Goal: Information Seeking & Learning: Find contact information

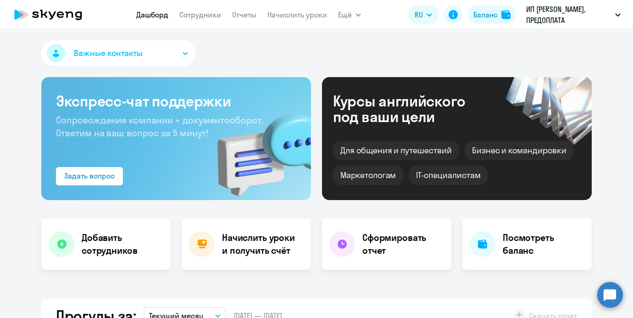
select select "30"
click at [35, 274] on div "Важные контакты Экспресс-чат поддержки Сопровождение компании + документооборот…" at bounding box center [316, 173] width 633 height 288
click at [197, 20] on app-menu-item-link "Сотрудники" at bounding box center [200, 14] width 42 height 11
click at [197, 16] on link "Сотрудники" at bounding box center [200, 14] width 42 height 9
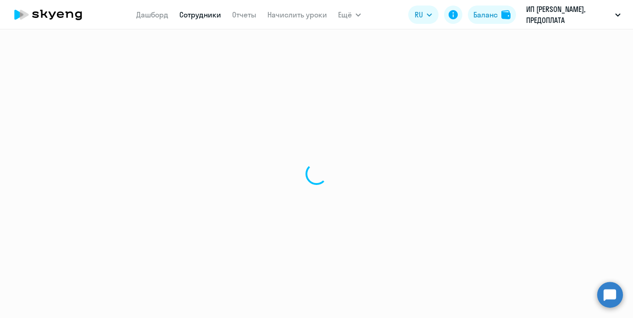
select select "30"
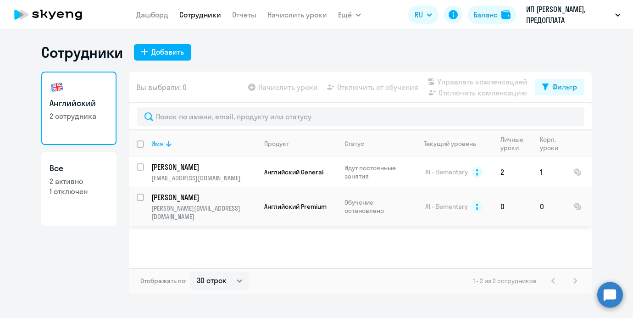
click at [173, 196] on p "[PERSON_NAME]" at bounding box center [203, 197] width 104 height 10
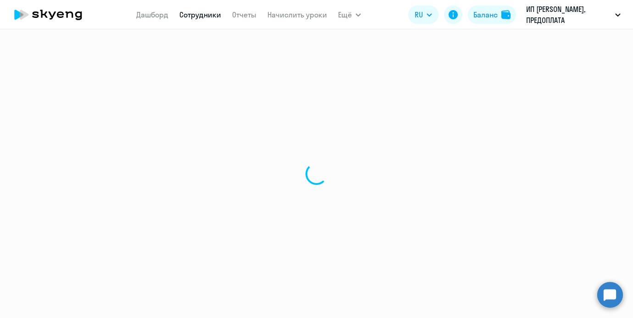
select select "english"
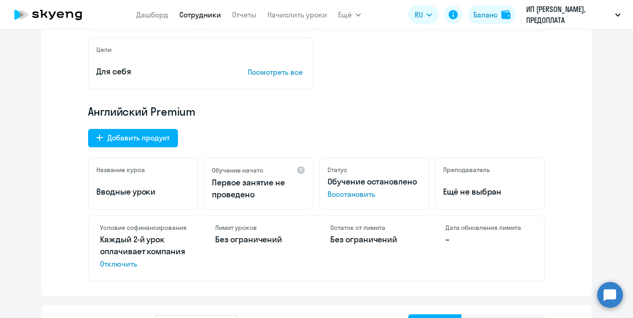
scroll to position [235, 0]
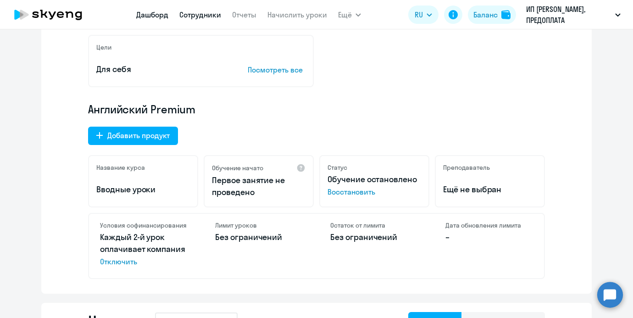
click at [149, 14] on link "Дашборд" at bounding box center [152, 14] width 32 height 9
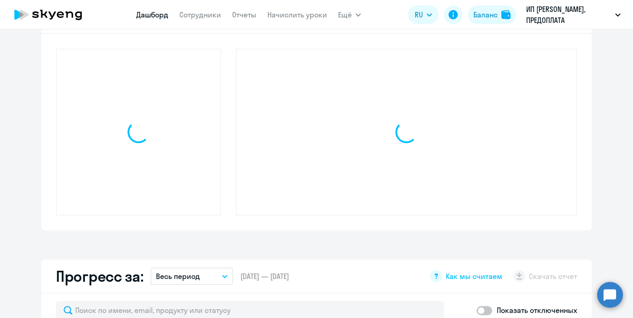
scroll to position [299, 0]
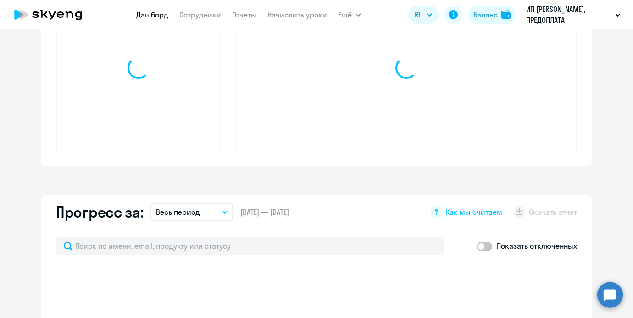
select select "30"
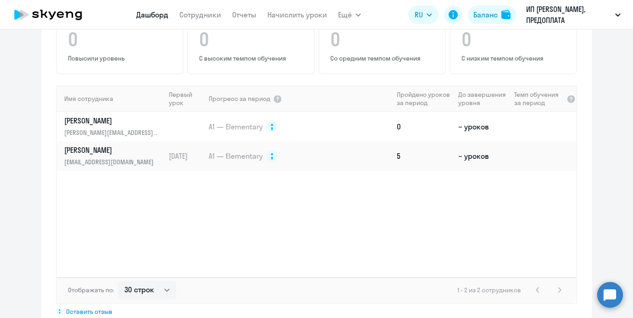
scroll to position [629, 0]
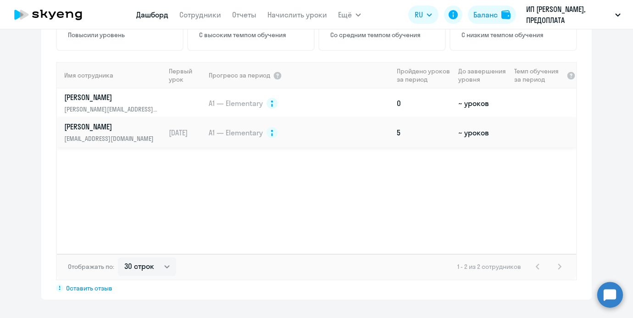
click at [113, 126] on p "[PERSON_NAME]" at bounding box center [111, 127] width 94 height 10
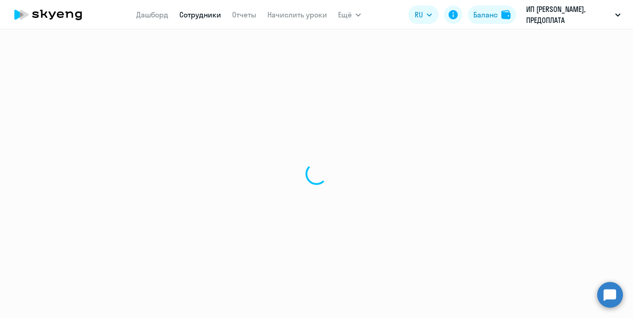
select select "english"
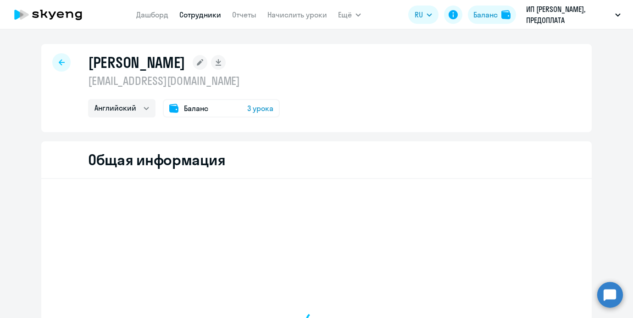
click at [164, 83] on p "[EMAIL_ADDRESS][DOMAIN_NAME]" at bounding box center [184, 80] width 192 height 15
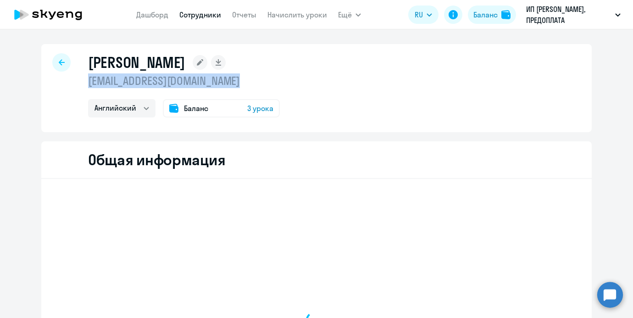
click at [164, 83] on p "[EMAIL_ADDRESS][DOMAIN_NAME]" at bounding box center [184, 80] width 192 height 15
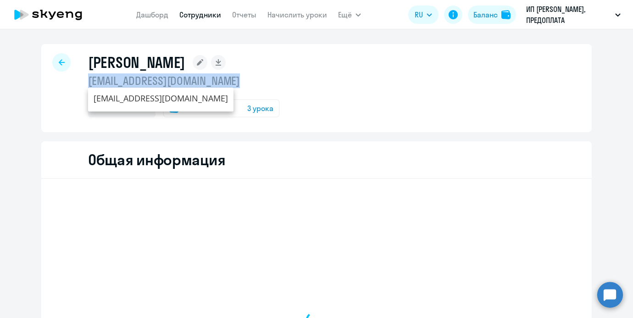
copy p "[EMAIL_ADDRESS][DOMAIN_NAME]"
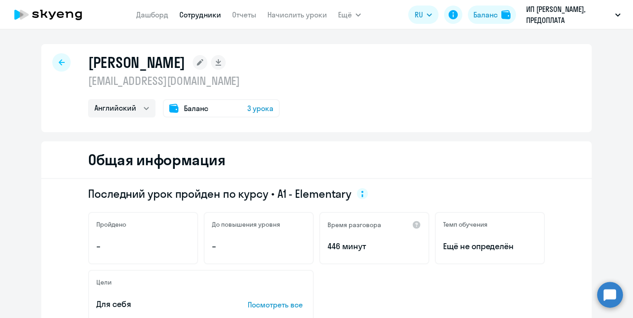
click at [65, 53] on div "Новгородцев Антон novgorodsev@gmail.com Английский Баланс 3 урока" at bounding box center [316, 88] width 550 height 88
click at [137, 19] on app-menu-item-link "Дашборд" at bounding box center [152, 14] width 32 height 11
click at [137, 19] on link "Дашборд" at bounding box center [152, 14] width 32 height 9
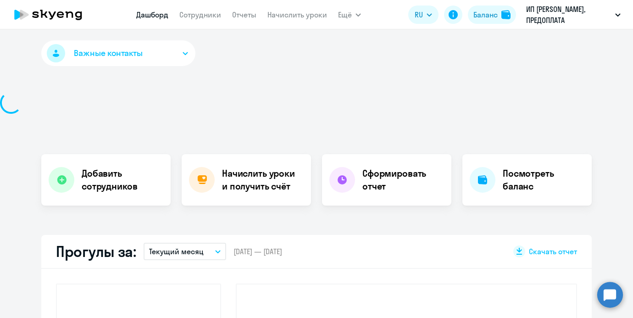
select select "30"
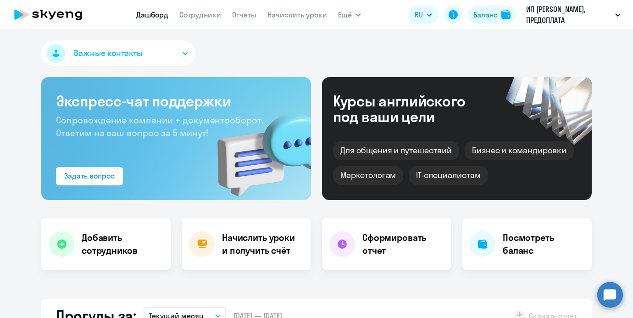
click at [121, 80] on div "Экспресс-чат поддержки Сопровождение компании + документооборот. Ответим на ваш…" at bounding box center [176, 138] width 270 height 123
click at [118, 50] on span "Важные контакты" at bounding box center [108, 53] width 69 height 12
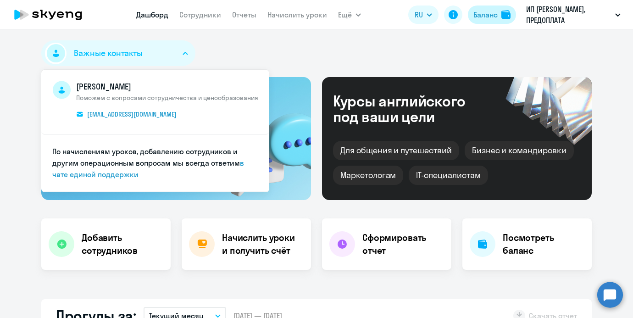
click at [498, 23] on button "Баланс" at bounding box center [492, 15] width 48 height 18
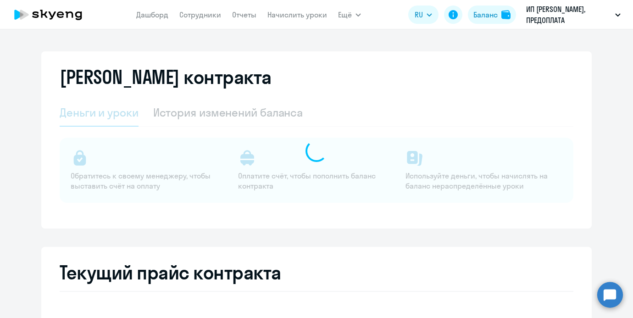
select select "english_adult_not_native_speaker"
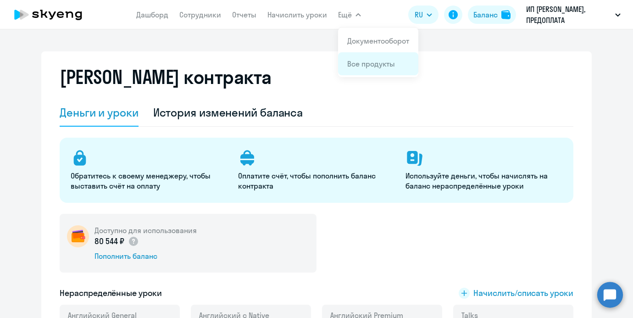
click at [347, 55] on li "Все продукты" at bounding box center [378, 63] width 80 height 23
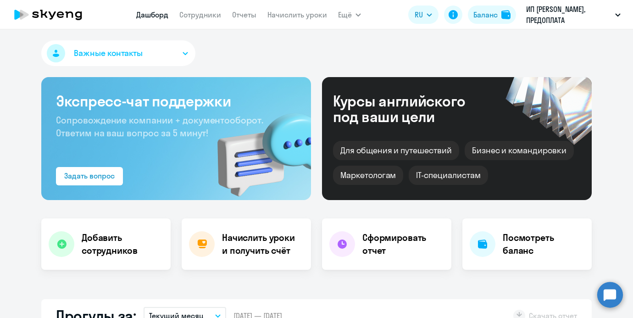
select select "30"
click at [144, 64] on button "Важные контакты" at bounding box center [118, 53] width 154 height 26
